Goal: Task Accomplishment & Management: Complete application form

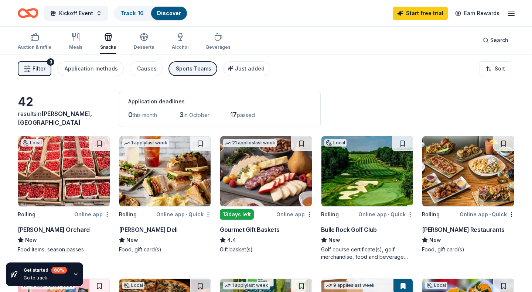
scroll to position [319, 0]
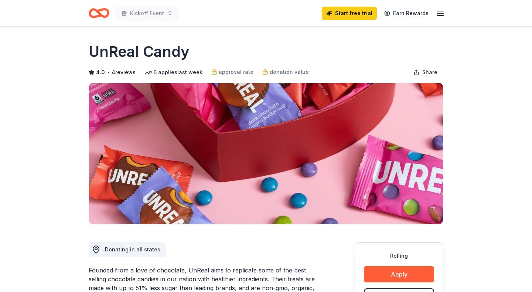
scroll to position [155, 0]
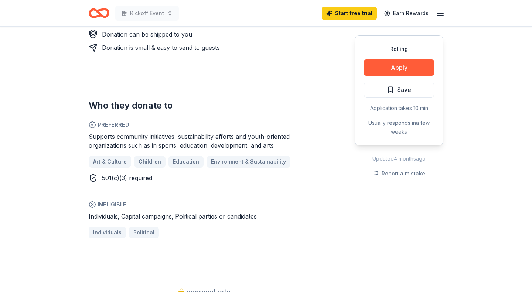
scroll to position [376, 0]
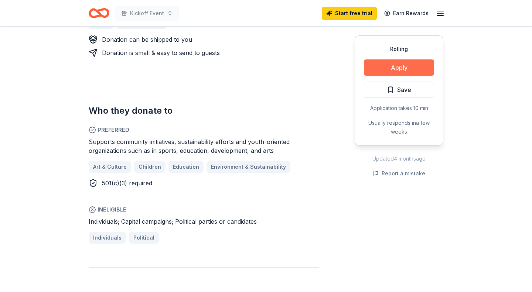
click at [399, 69] on button "Apply" at bounding box center [399, 67] width 70 height 16
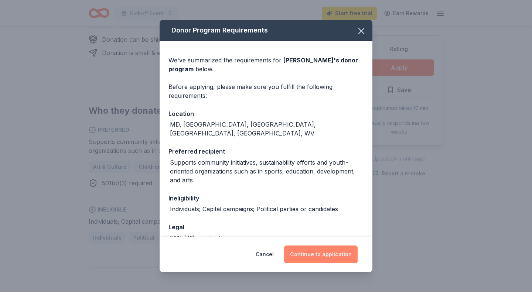
click at [319, 257] on button "Continue to application" at bounding box center [320, 255] width 73 height 18
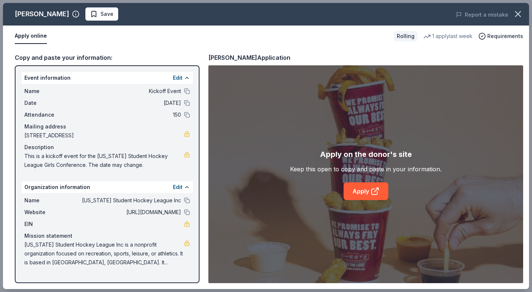
click at [34, 58] on div "Copy and paste your information:" at bounding box center [107, 58] width 185 height 10
click at [357, 193] on link "Apply" at bounding box center [365, 191] width 45 height 18
